Goal: Task Accomplishment & Management: Manage account settings

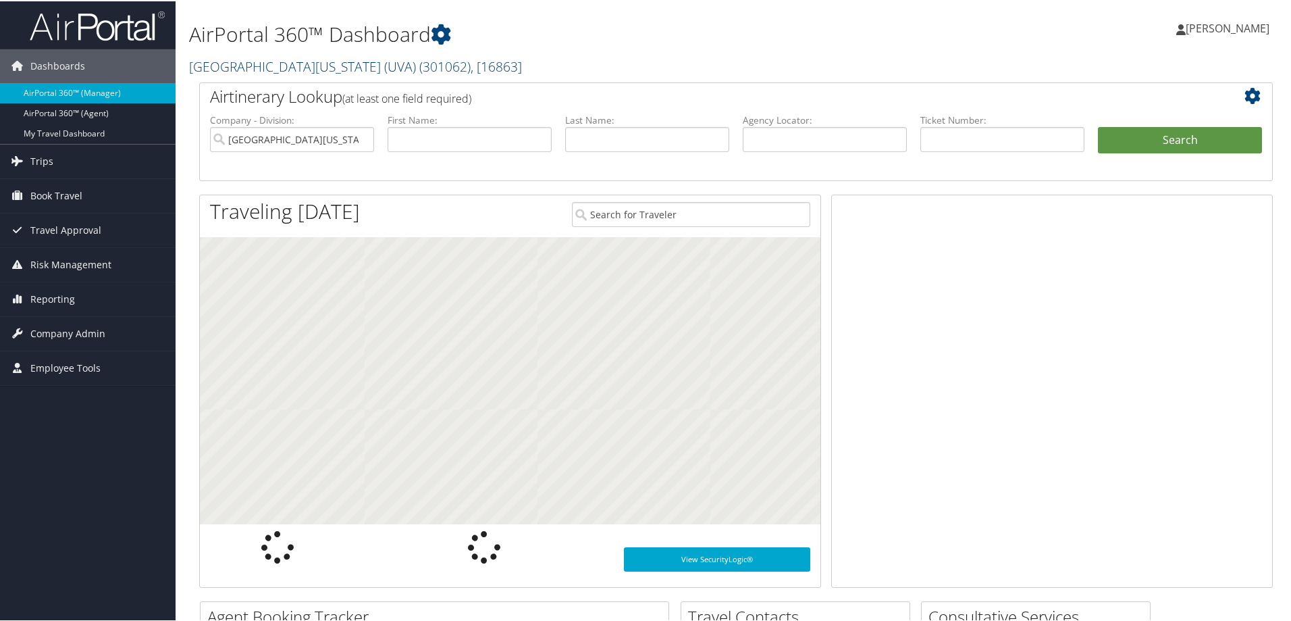
click at [227, 66] on link "University of Virginia (UVA) ( 301062 ) , [ 16863 ]" at bounding box center [355, 65] width 333 height 18
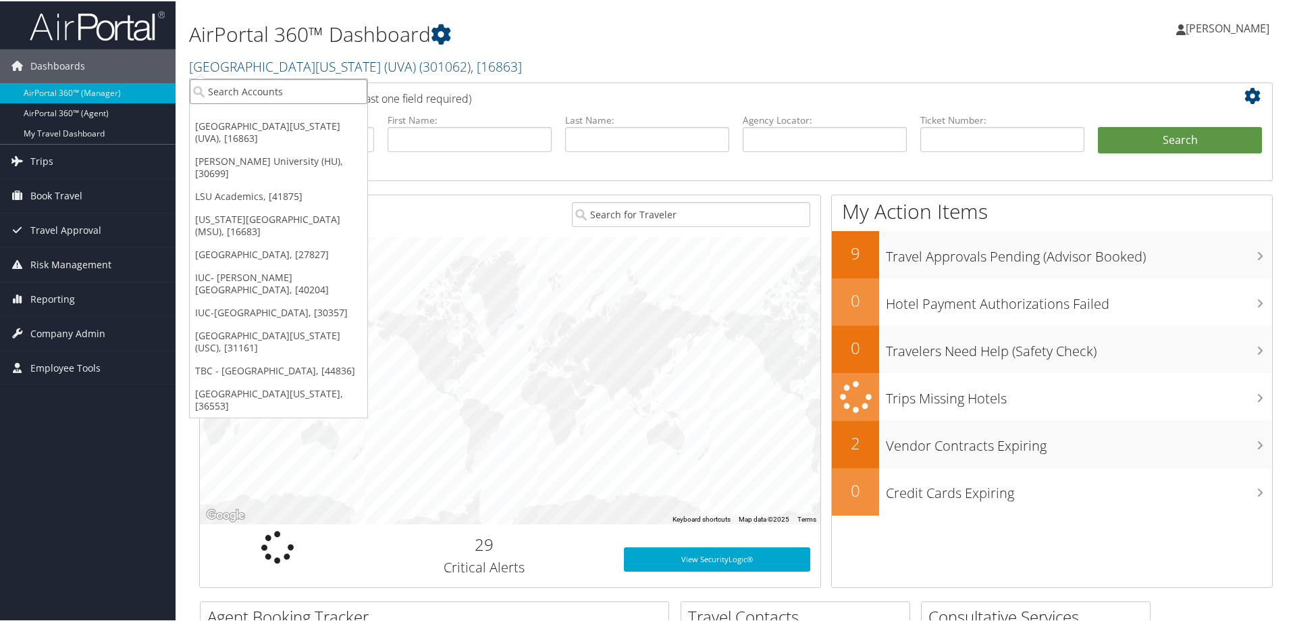
click at [214, 92] on input "search" at bounding box center [279, 90] width 178 height 25
type input "e"
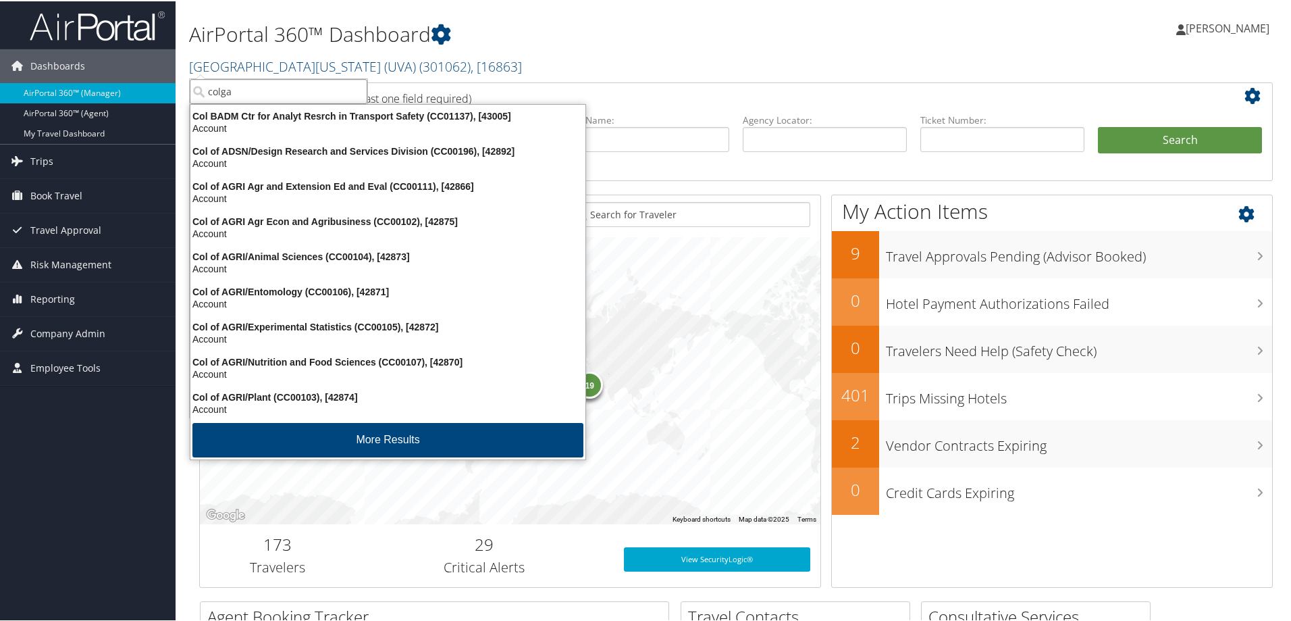
type input "colgat"
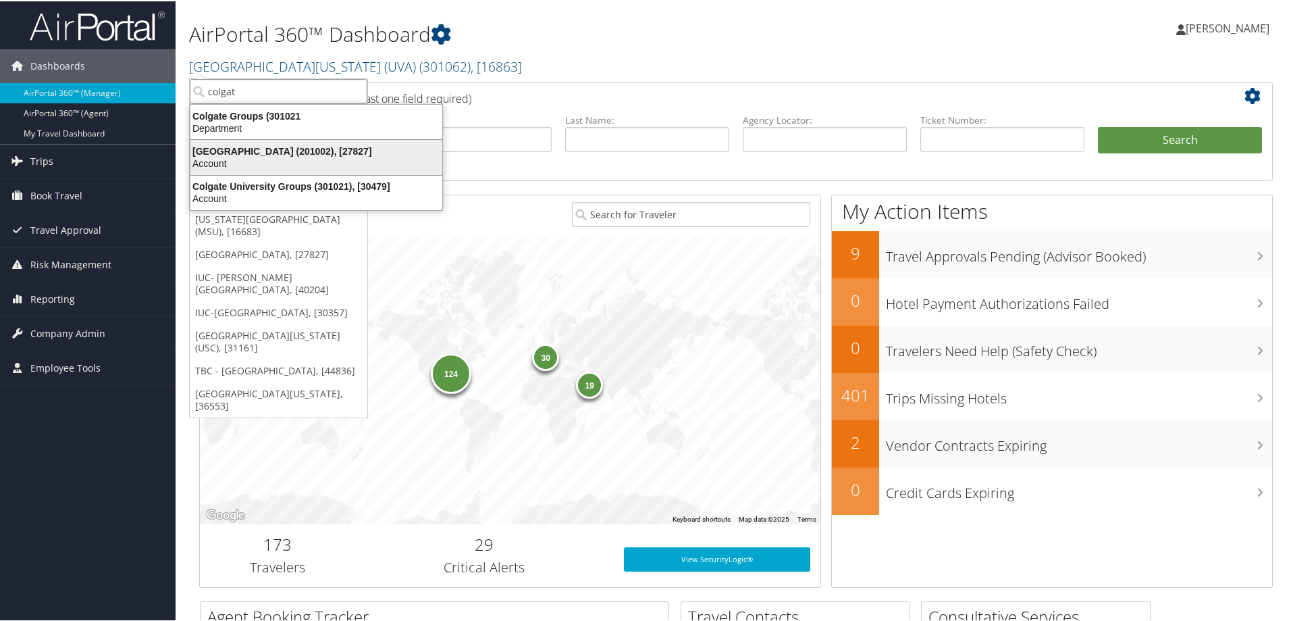
click at [244, 156] on div "Account" at bounding box center [316, 162] width 268 height 12
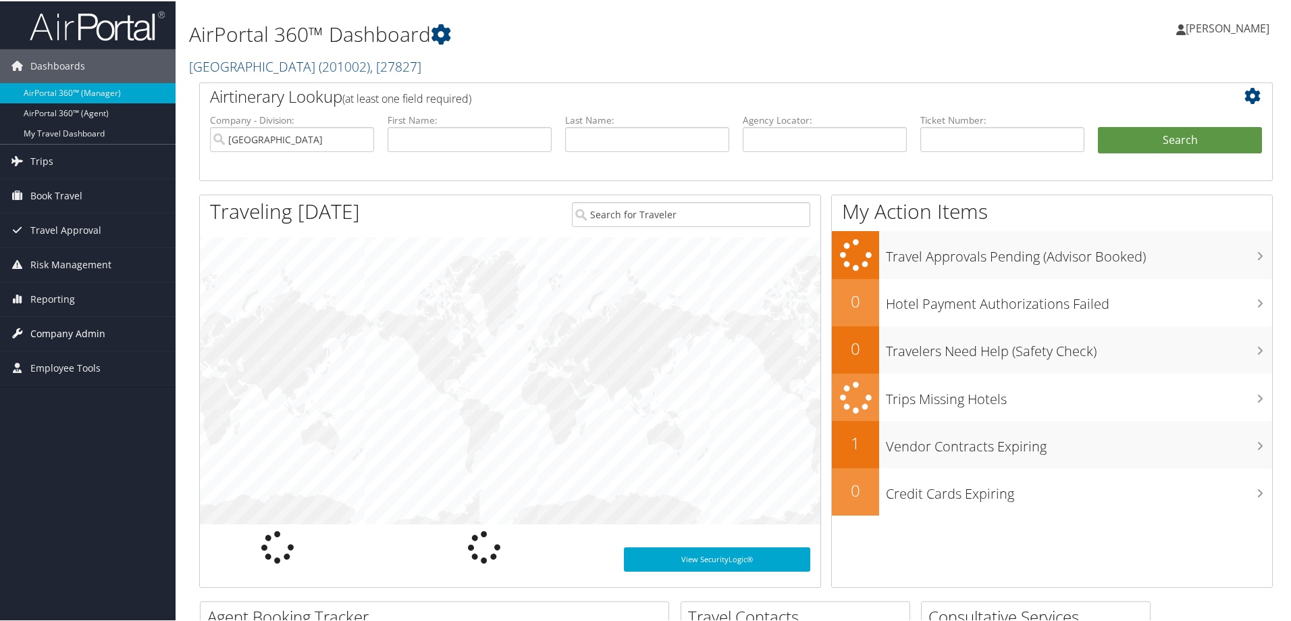
click at [42, 325] on span "Company Admin" at bounding box center [67, 332] width 75 height 34
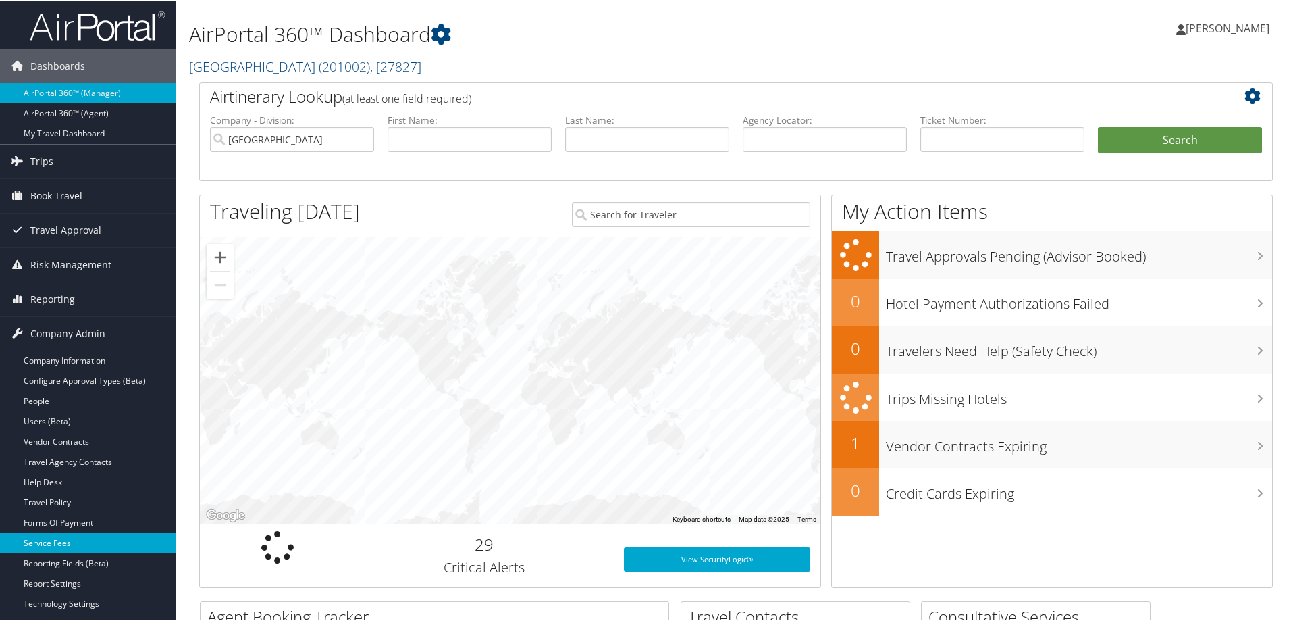
click at [36, 546] on link "Service Fees" at bounding box center [88, 541] width 176 height 20
